Goal: Information Seeking & Learning: Learn about a topic

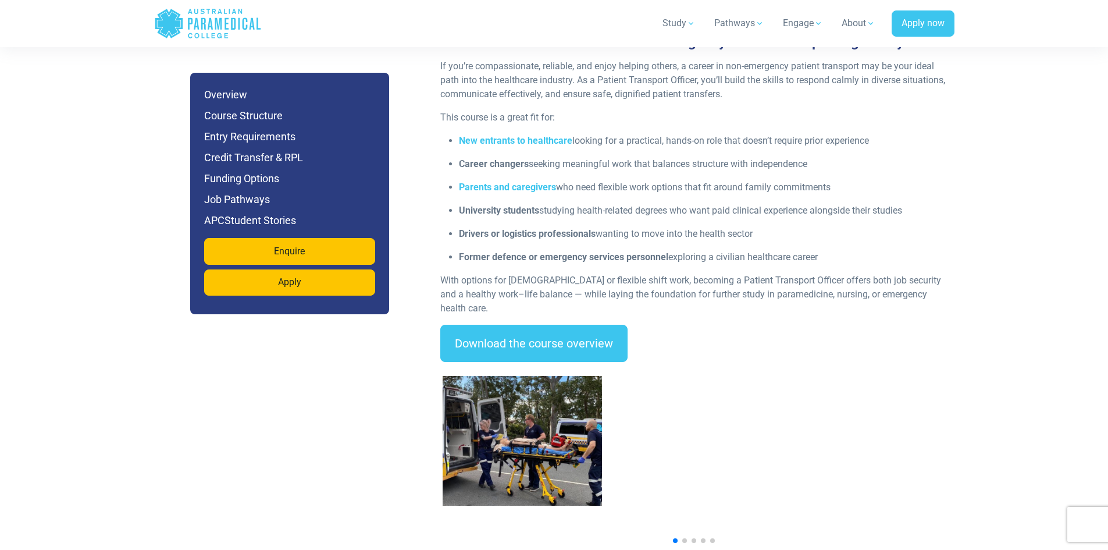
scroll to position [1570, 0]
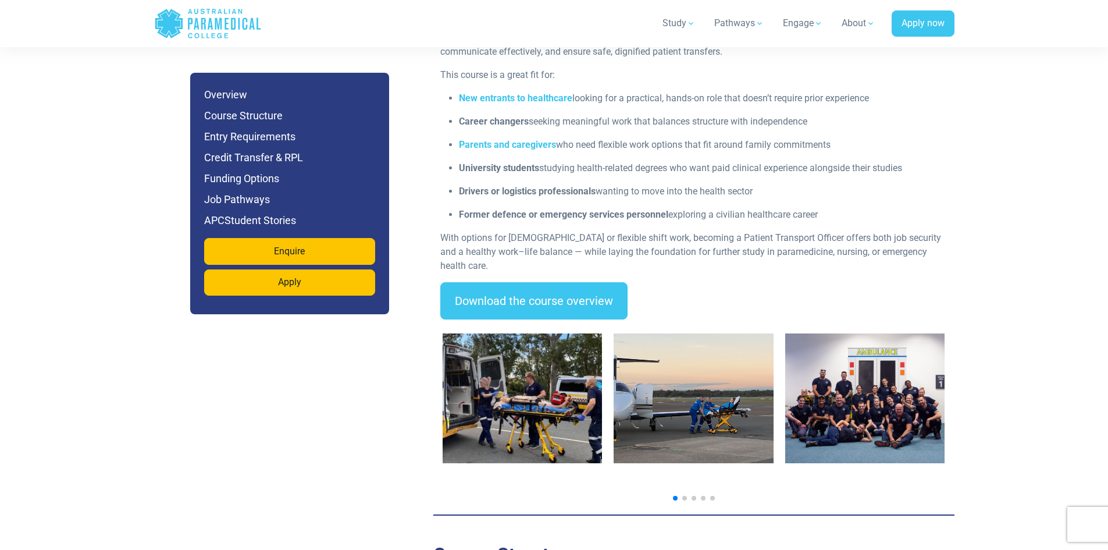
click at [500, 349] on img "1 / 7" at bounding box center [523, 398] width 160 height 130
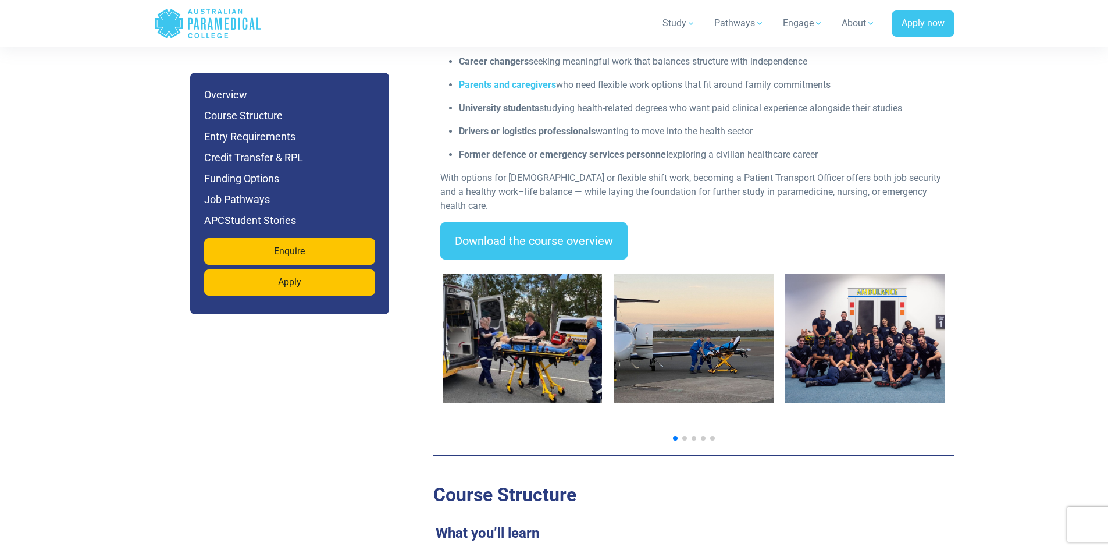
scroll to position [1628, 0]
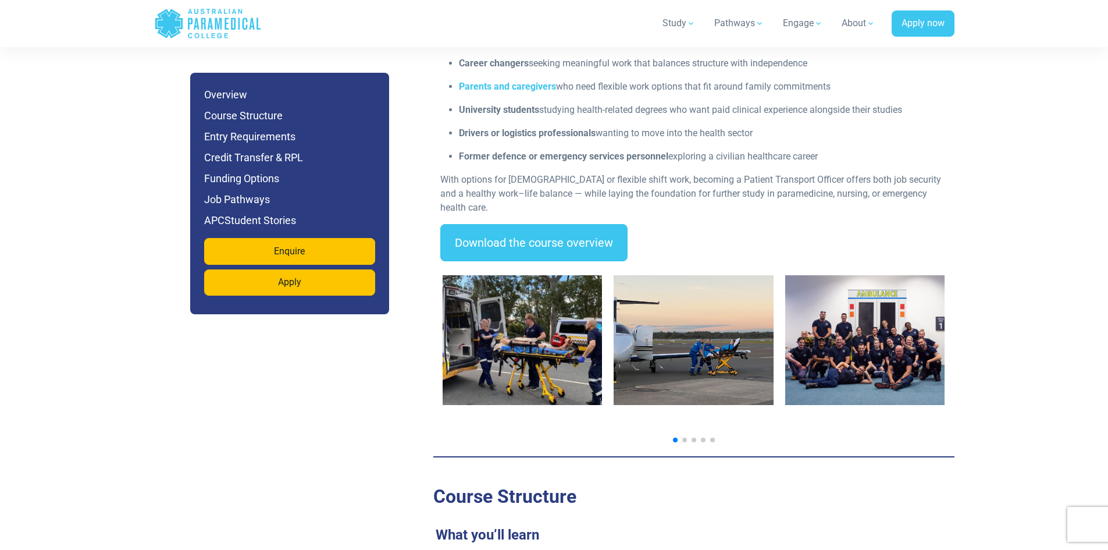
click at [685, 437] on span "Go to slide 2" at bounding box center [684, 439] width 5 height 5
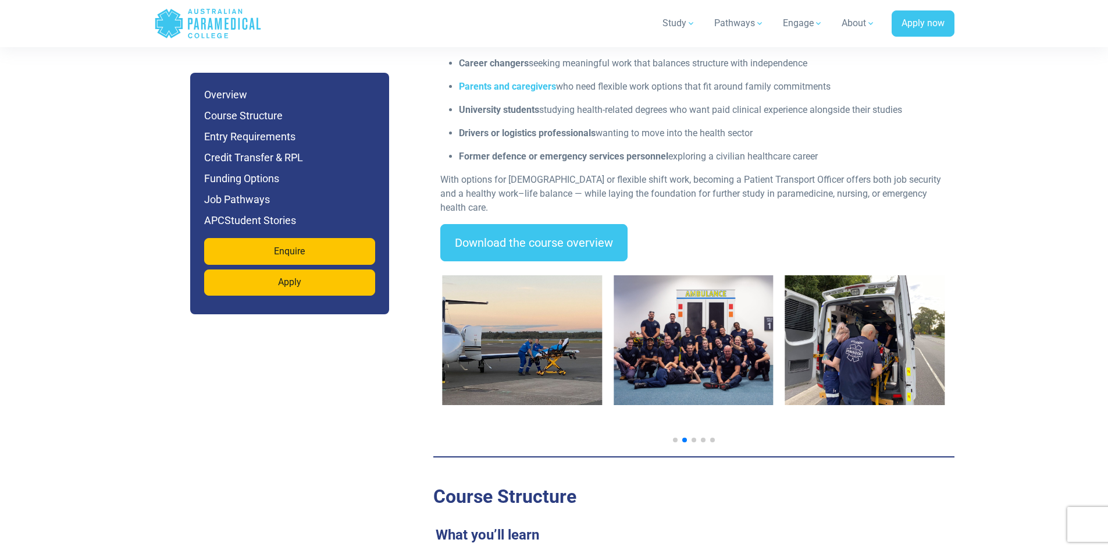
click at [899, 331] on img "4 / 7" at bounding box center [865, 340] width 160 height 130
click at [694, 437] on span "Go to slide 3" at bounding box center [693, 439] width 5 height 5
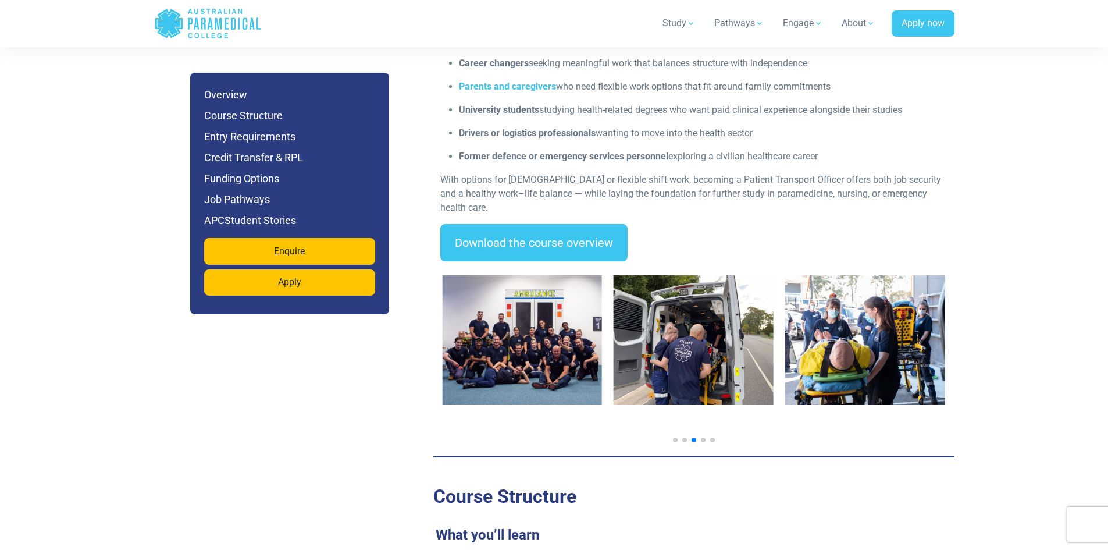
click at [704, 437] on span "Go to slide 4" at bounding box center [703, 439] width 5 height 5
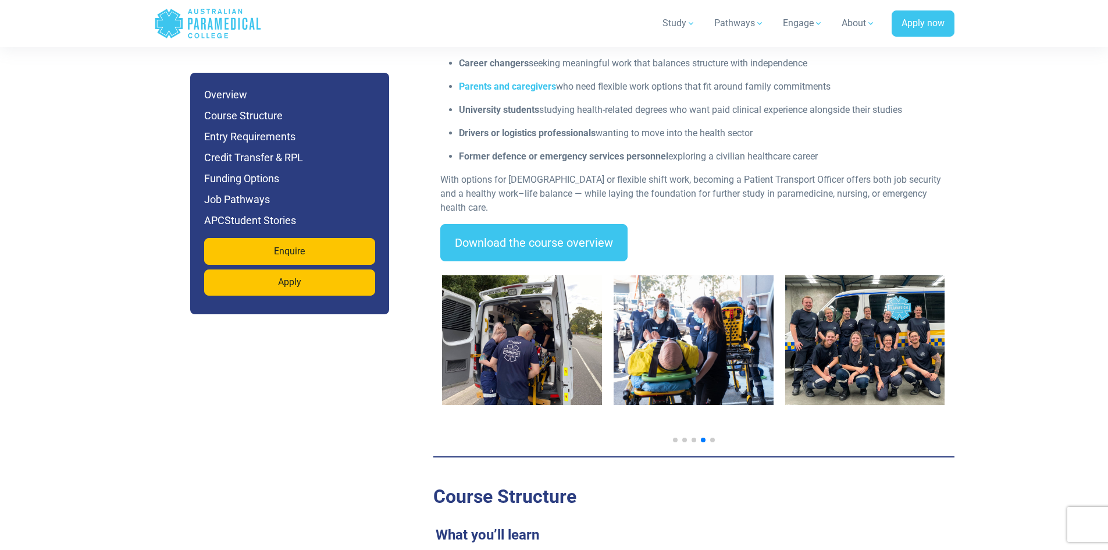
click at [726, 317] on img "5 / 7" at bounding box center [694, 340] width 160 height 130
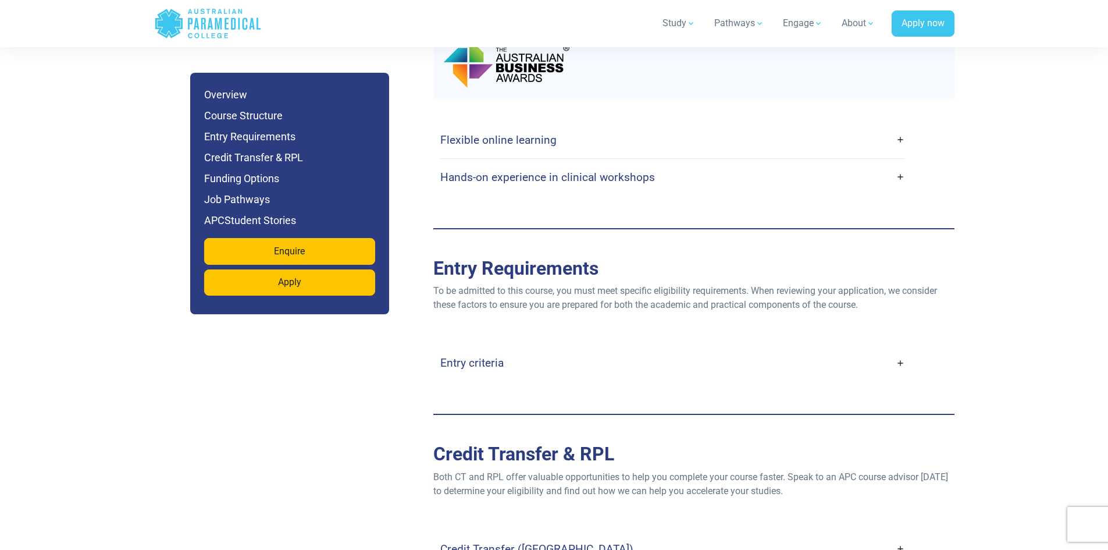
scroll to position [2733, 0]
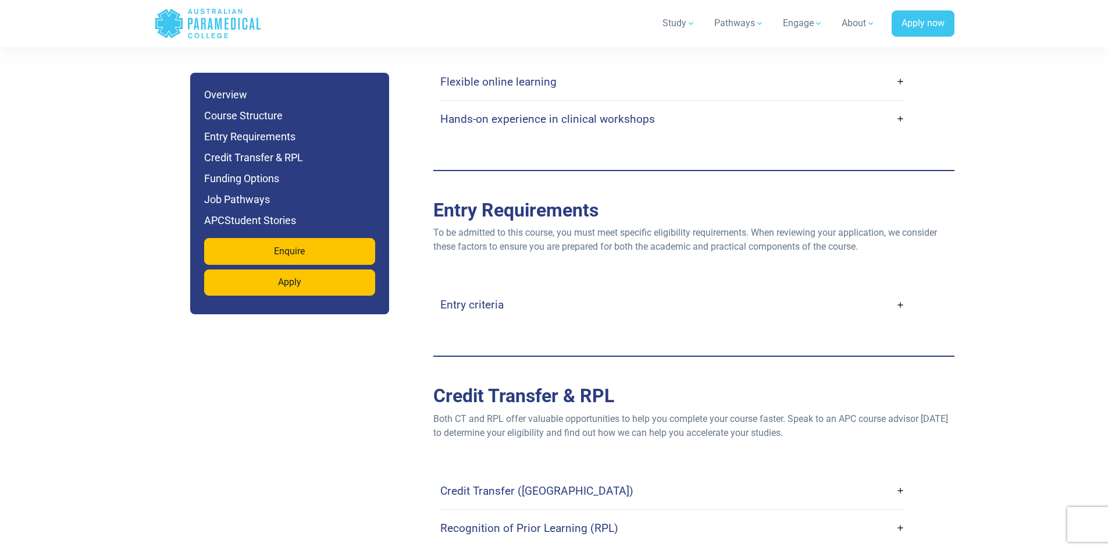
click at [866, 291] on link "Entry criteria" at bounding box center [672, 304] width 465 height 27
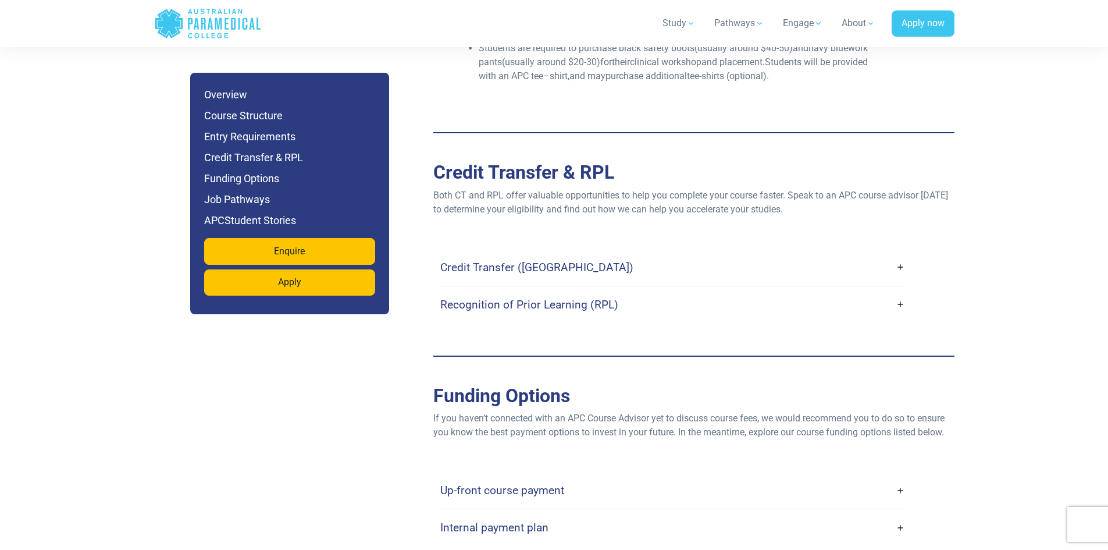
scroll to position [3315, 0]
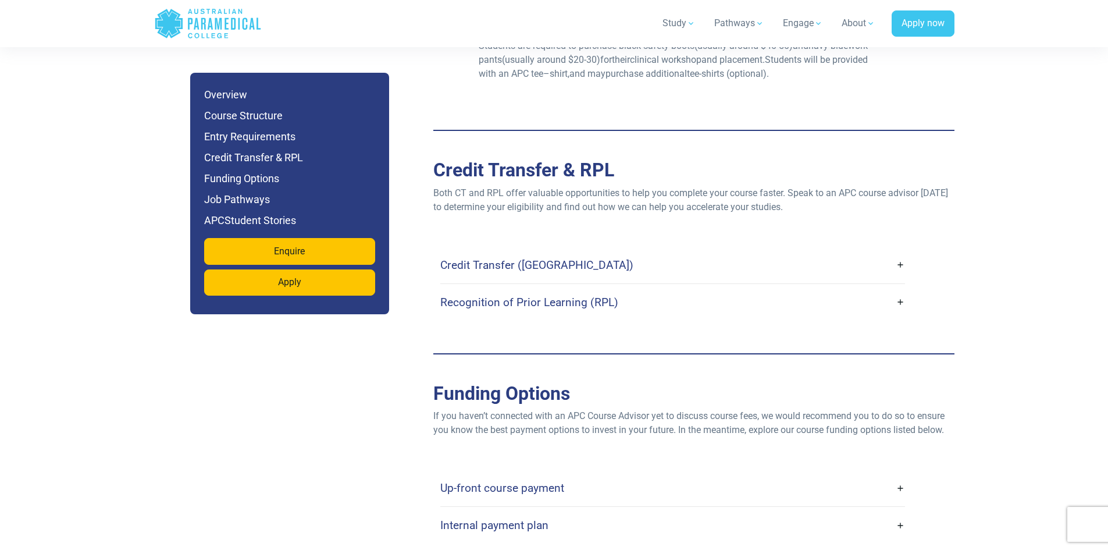
click at [903, 251] on link "Credit Transfer ([GEOGRAPHIC_DATA])" at bounding box center [672, 264] width 465 height 27
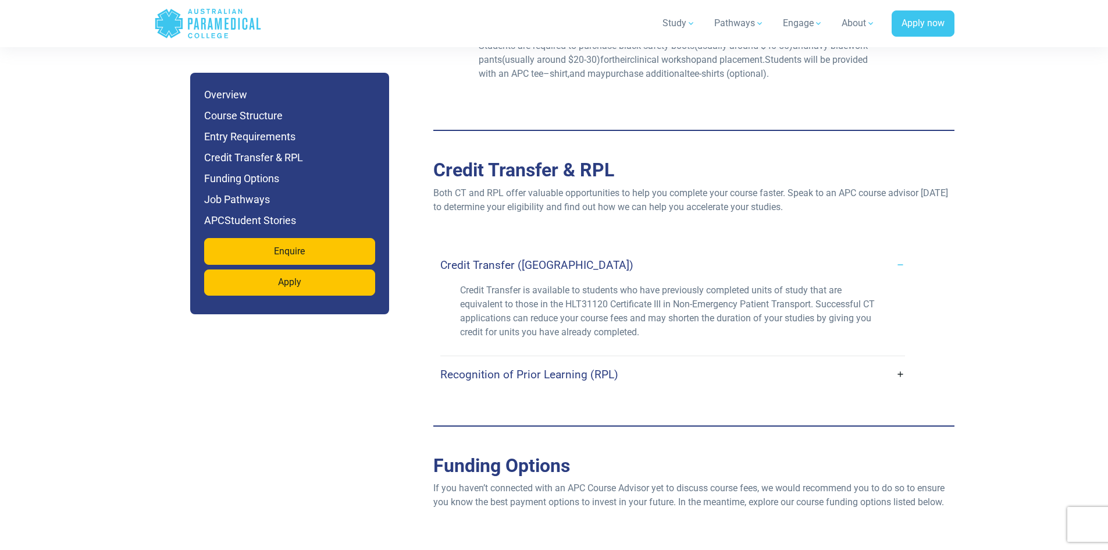
click at [906, 247] on div "Credit Transfer ([GEOGRAPHIC_DATA]) Credit Transfer is available to students wh…" at bounding box center [693, 320] width 507 height 146
click at [892, 361] on link "Recognition of Prior Learning (RPL)" at bounding box center [672, 374] width 465 height 27
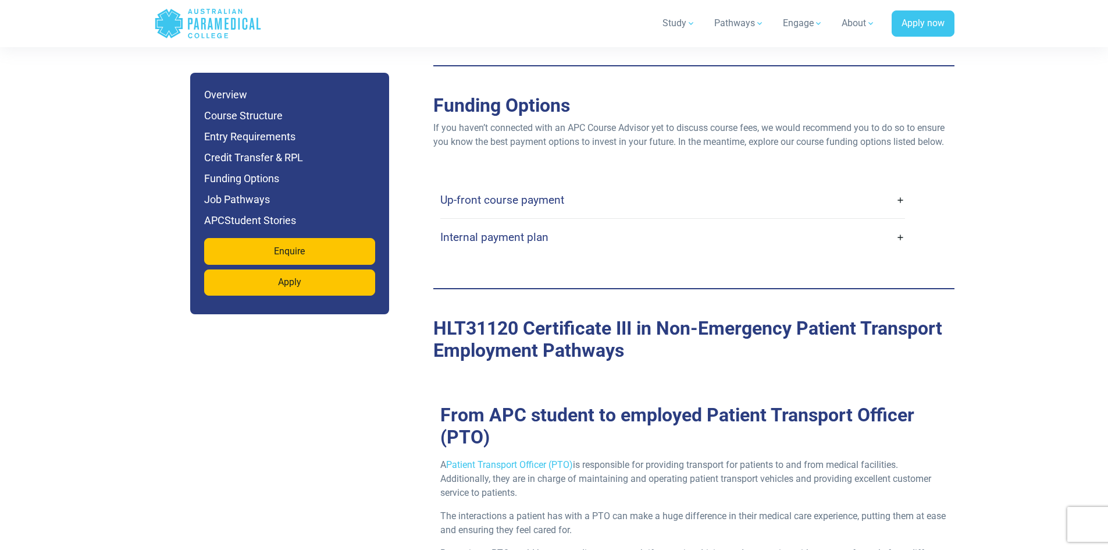
scroll to position [3722, 0]
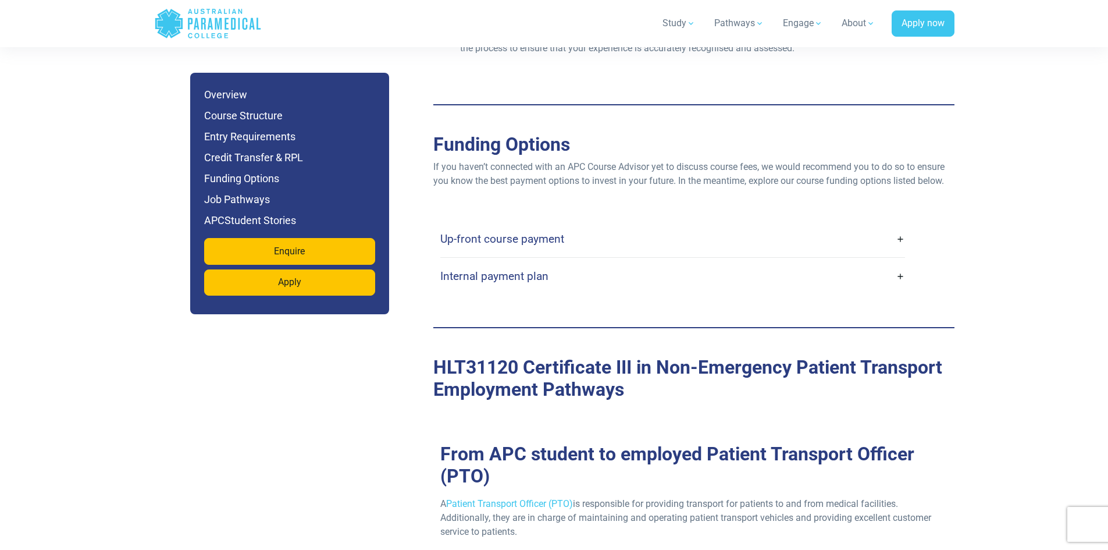
click at [531, 232] on h4 "Up-front course payment" at bounding box center [502, 238] width 124 height 13
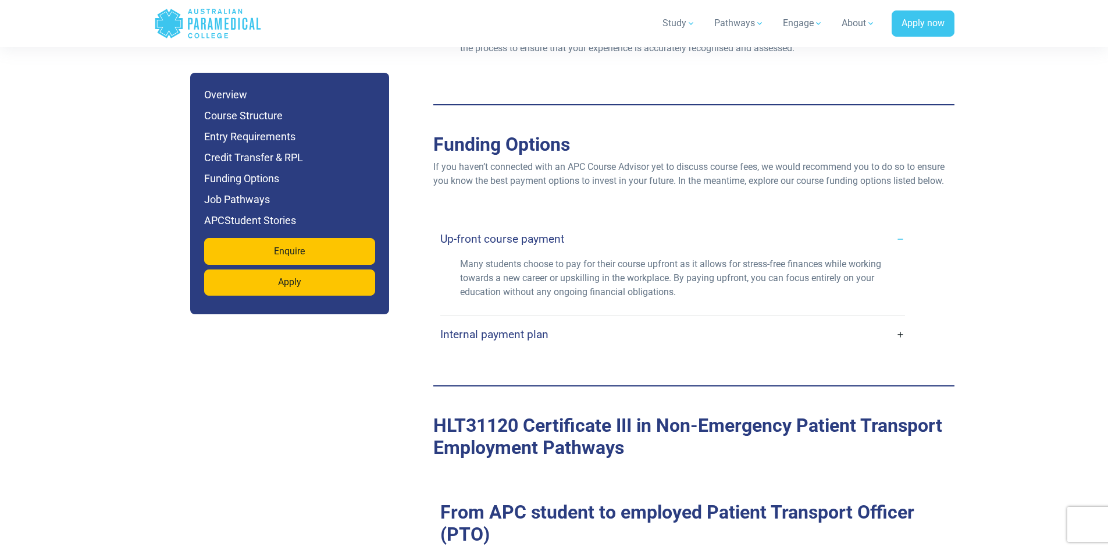
click at [531, 232] on h4 "Up-front course payment" at bounding box center [502, 238] width 124 height 13
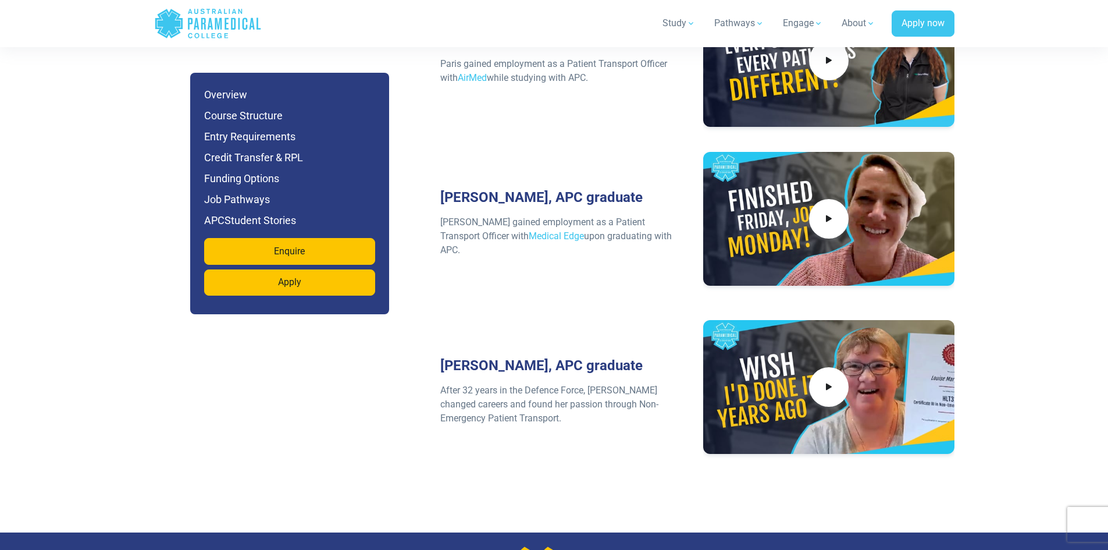
scroll to position [5086, 0]
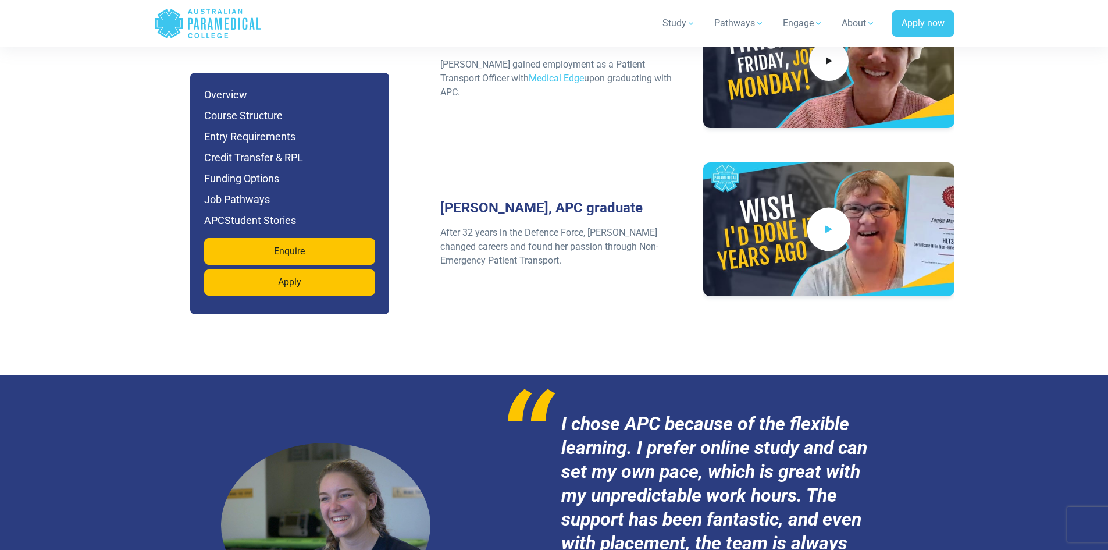
click at [826, 207] on span at bounding box center [829, 229] width 44 height 44
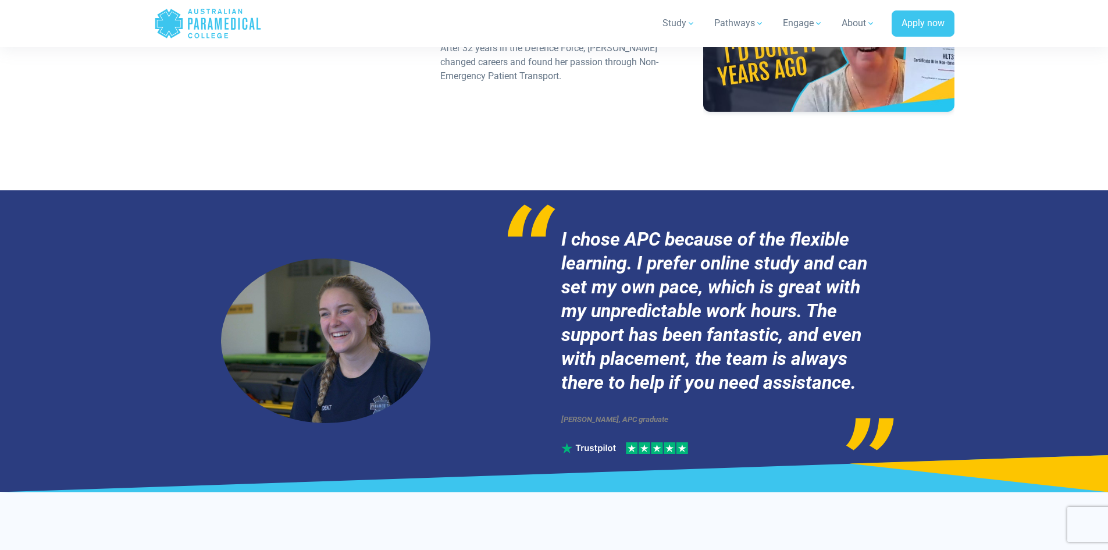
scroll to position [5261, 0]
